Goal: Transaction & Acquisition: Purchase product/service

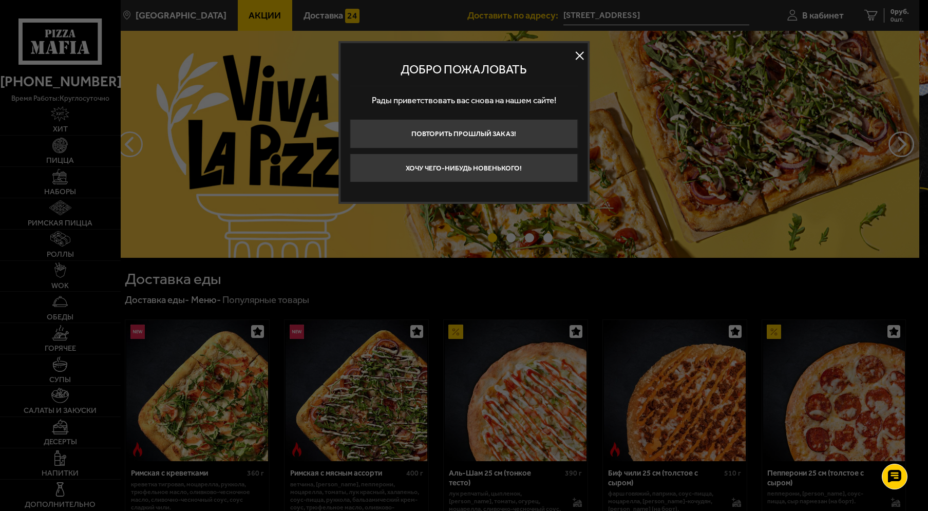
click at [582, 54] on button at bounding box center [579, 55] width 15 height 15
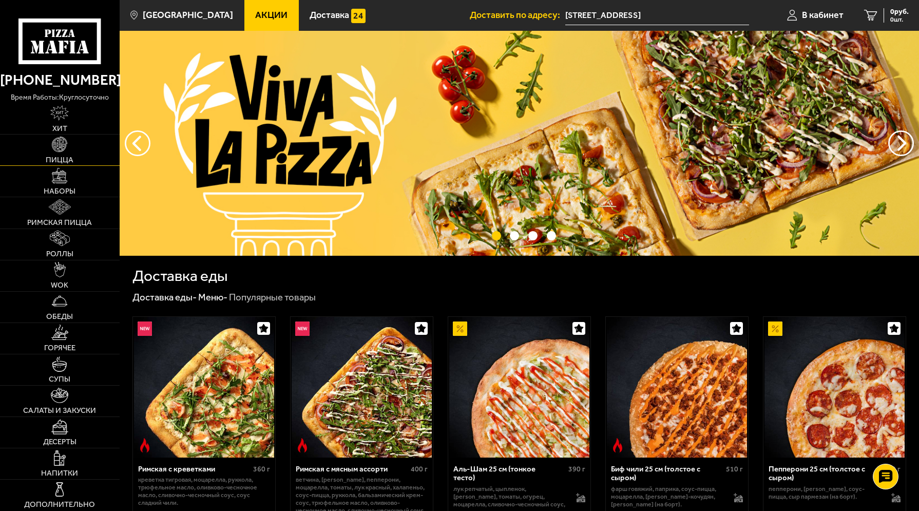
click at [57, 143] on img at bounding box center [59, 144] width 15 height 15
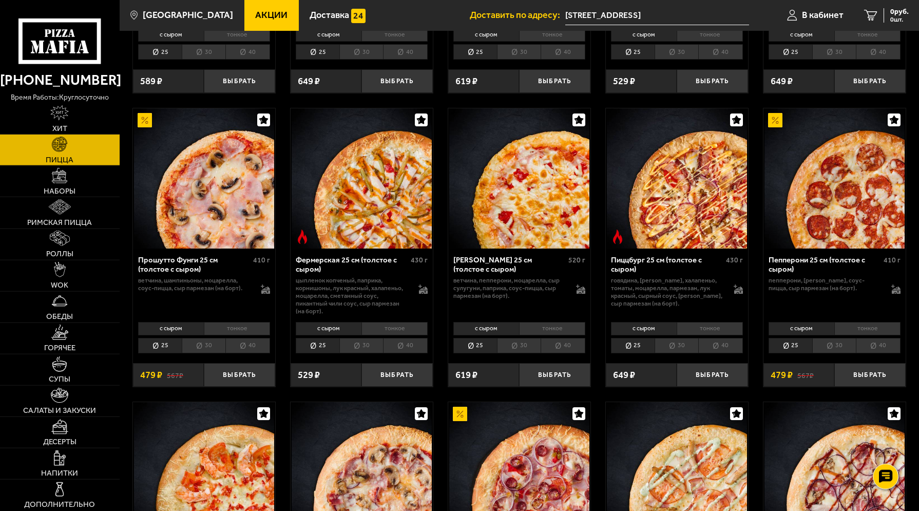
scroll to position [681, 0]
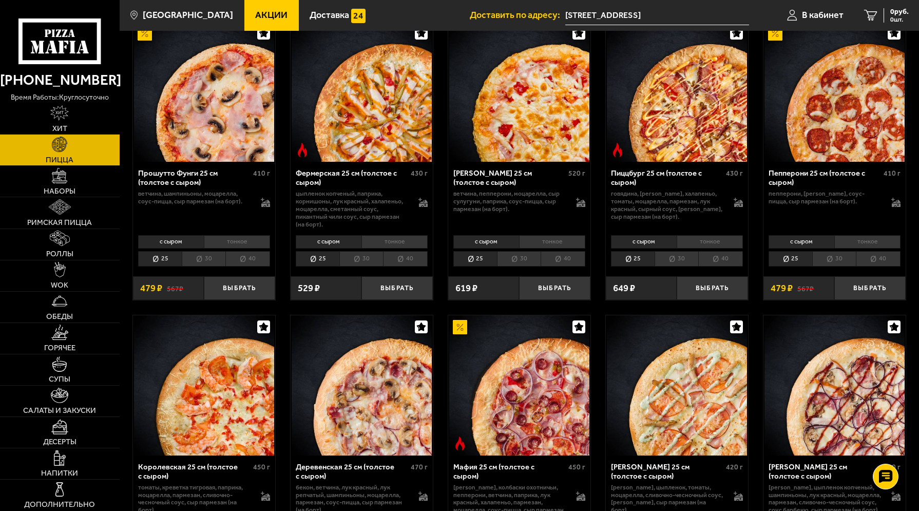
click at [398, 266] on li "40" at bounding box center [405, 258] width 44 height 15
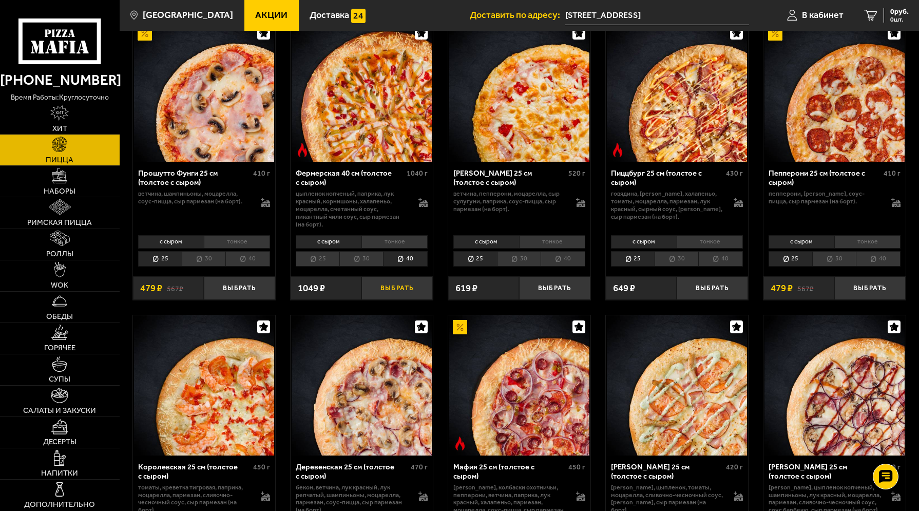
click at [401, 293] on button "Выбрать" at bounding box center [396, 288] width 71 height 24
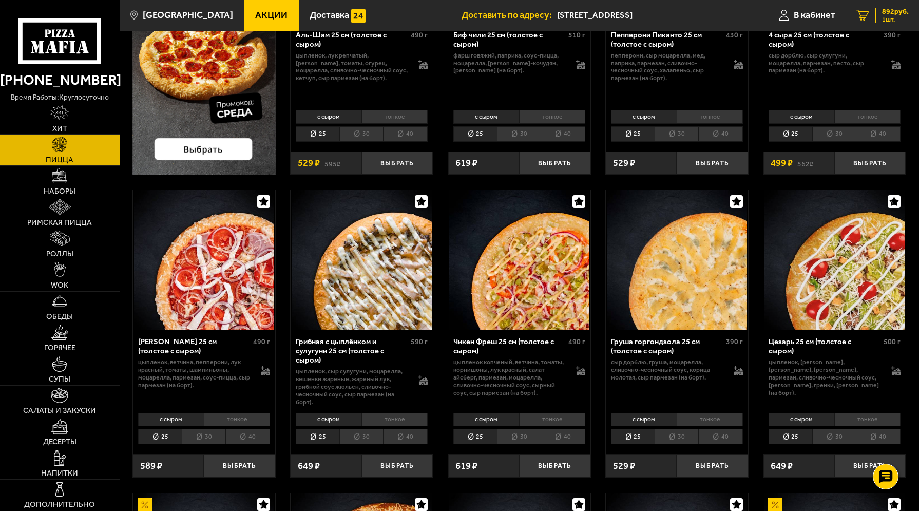
scroll to position [0, 0]
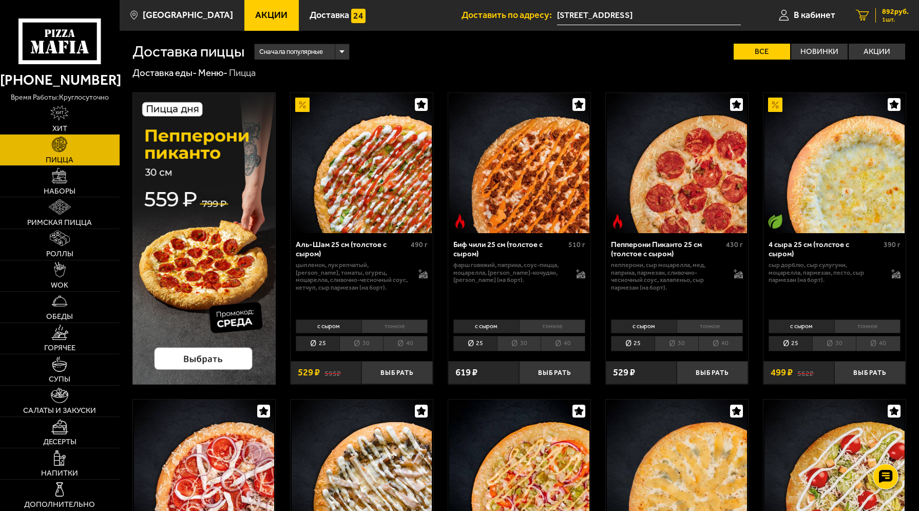
click at [893, 17] on span "1 шт." at bounding box center [895, 19] width 27 height 6
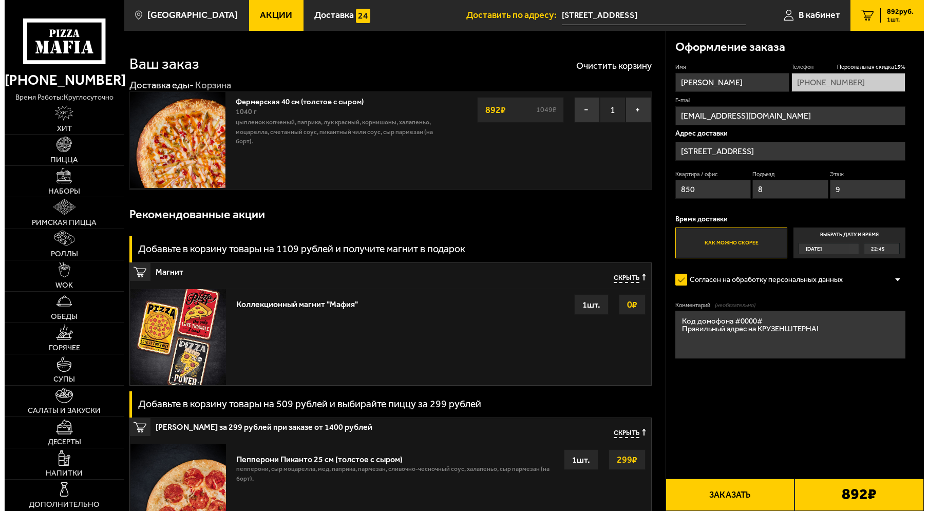
scroll to position [209, 0]
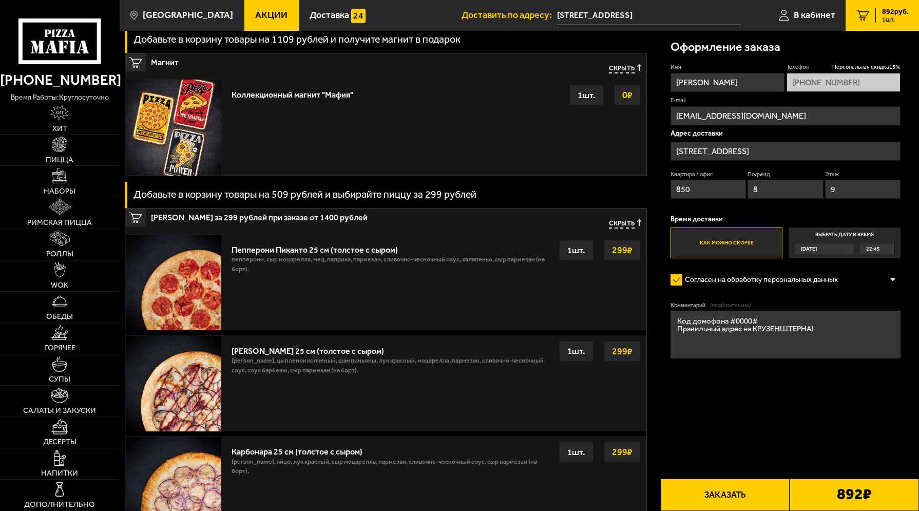
click at [732, 504] on button "Заказать" at bounding box center [725, 494] width 129 height 32
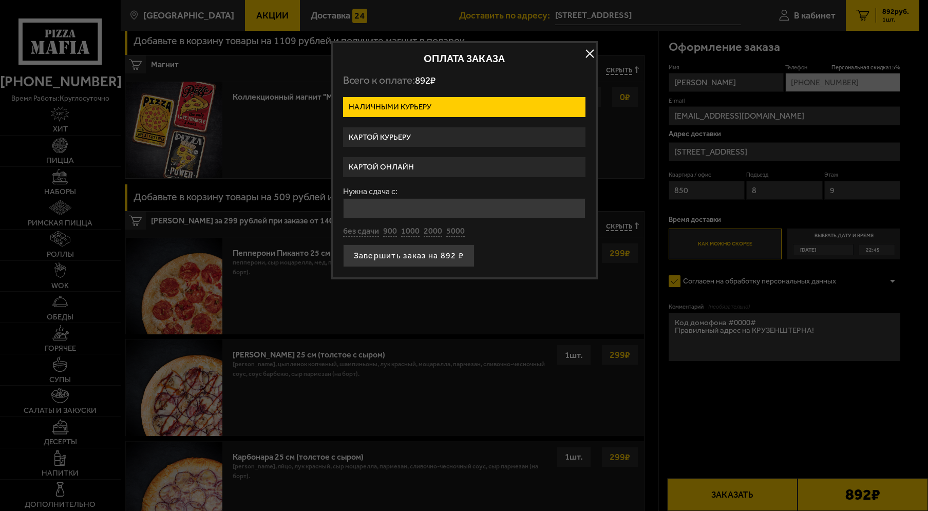
click at [428, 136] on label "Картой курьеру" at bounding box center [464, 137] width 242 height 20
click at [0, 0] on input "Картой курьеру" at bounding box center [0, 0] width 0 height 0
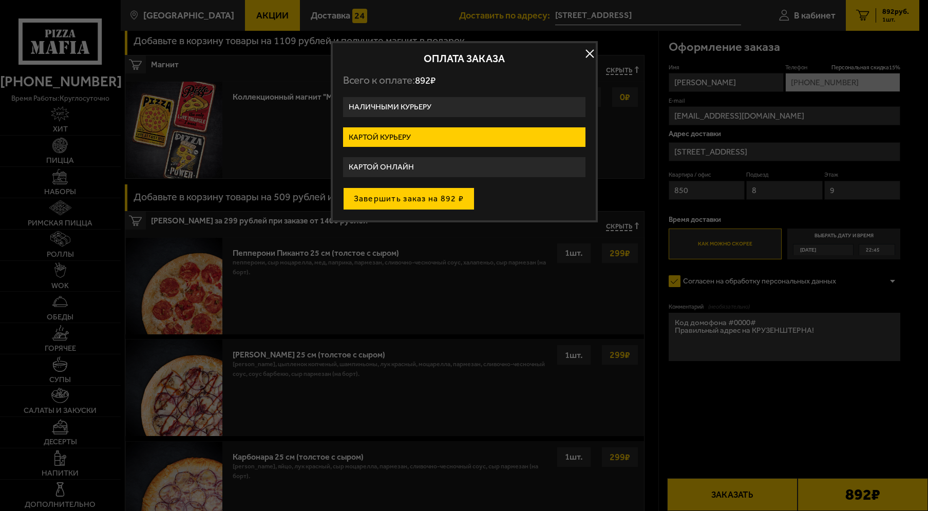
click at [431, 202] on button "Завершить заказ на 892 ₽" at bounding box center [409, 198] width 132 height 23
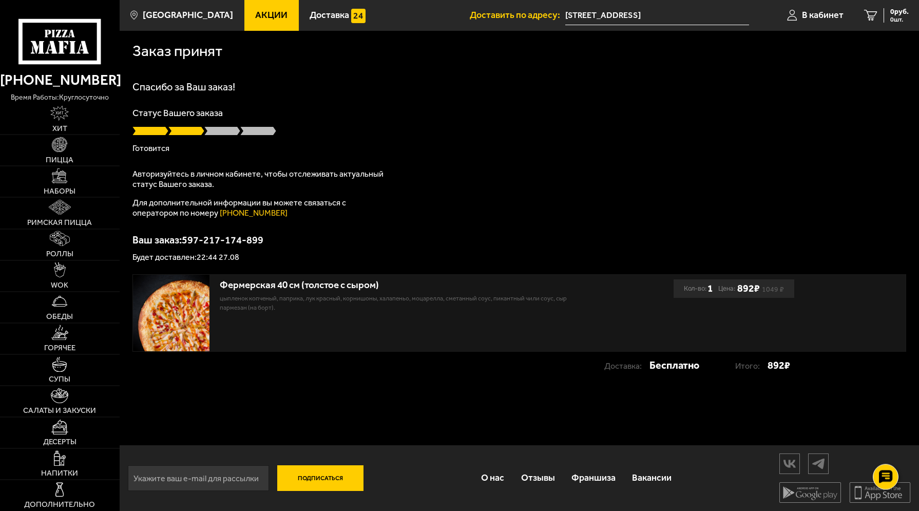
scroll to position [1, 0]
click at [704, 194] on div "Спасибо за Ваш заказ! Статус Вашего заказа Готовится Авторизуйтесь в личном каб…" at bounding box center [519, 171] width 774 height 180
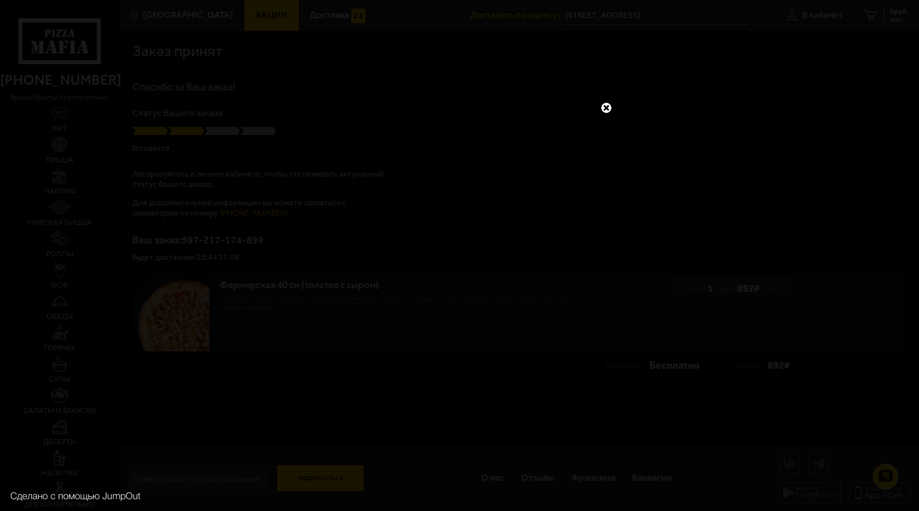
click at [610, 103] on link at bounding box center [606, 107] width 13 height 13
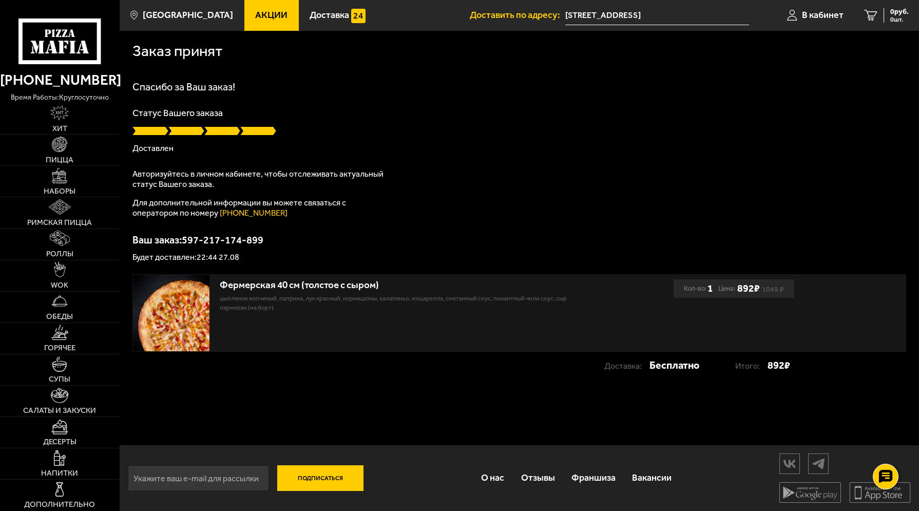
click at [715, 88] on h1 "Спасибо за Ваш заказ!" at bounding box center [519, 87] width 774 height 10
